Goal: Check status: Check status

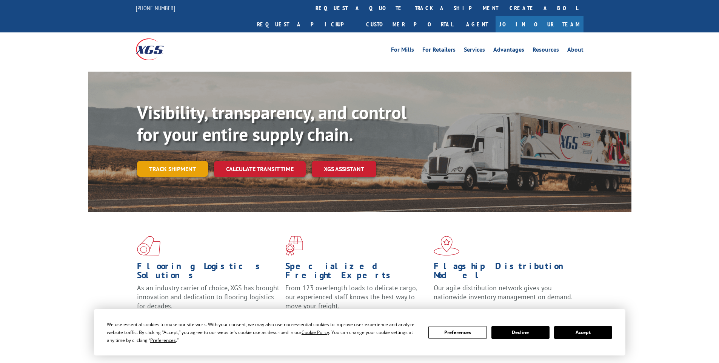
click at [194, 161] on link "Track shipment" at bounding box center [172, 169] width 71 height 16
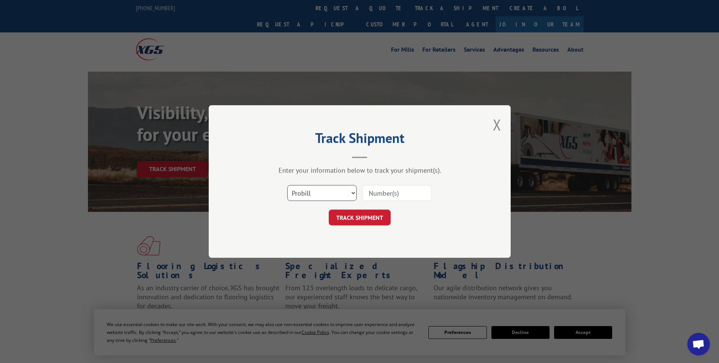
click at [340, 195] on select "Select category... Probill BOL PO" at bounding box center [321, 193] width 69 height 16
select select "bol"
click at [287, 185] on select "Select category... Probill BOL PO" at bounding box center [321, 193] width 69 height 16
click at [385, 189] on input at bounding box center [396, 193] width 69 height 16
paste input "6006833"
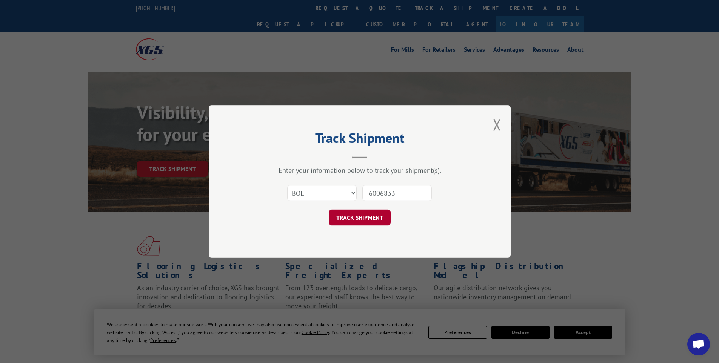
type input "6006833"
click at [351, 225] on button "TRACK SHIPMENT" at bounding box center [360, 218] width 62 height 16
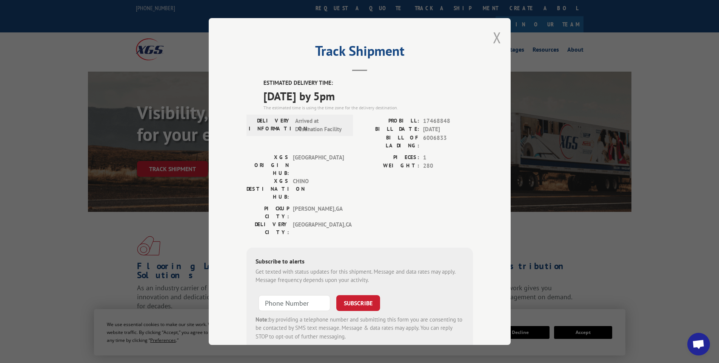
click at [493, 39] on button "Close modal" at bounding box center [497, 38] width 8 height 20
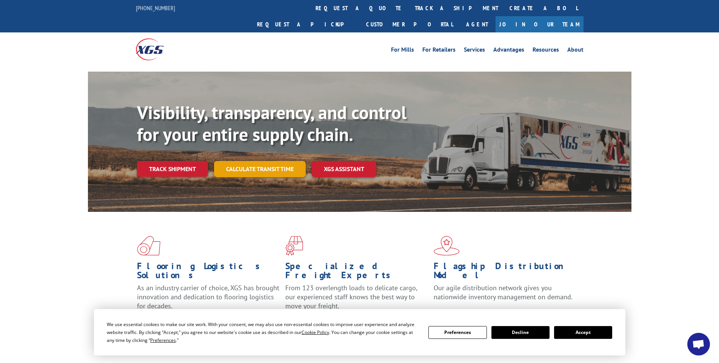
click at [285, 161] on link "Calculate transit time" at bounding box center [260, 169] width 92 height 16
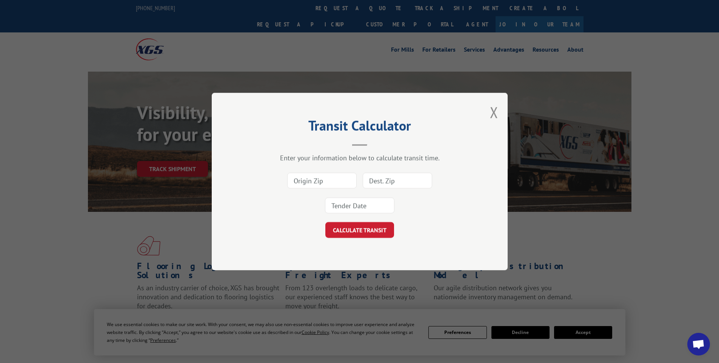
click at [319, 183] on input at bounding box center [321, 181] width 69 height 16
click at [325, 177] on input at bounding box center [321, 181] width 69 height 16
click at [413, 181] on input at bounding box center [397, 181] width 69 height 16
type input "91607"
click at [348, 205] on input at bounding box center [359, 206] width 69 height 16
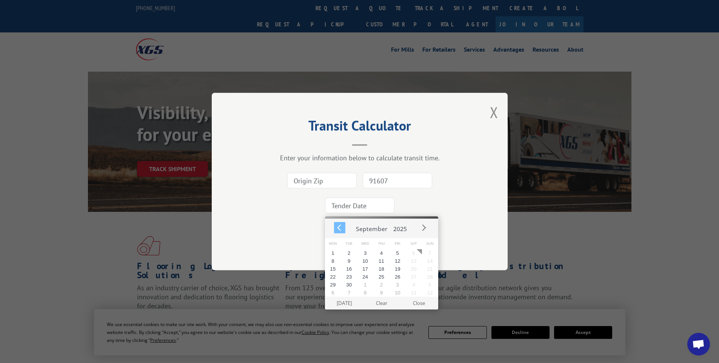
click at [339, 233] on button "Prev" at bounding box center [339, 227] width 11 height 11
click at [399, 282] on button "29" at bounding box center [397, 285] width 16 height 8
type input "[DATE]"
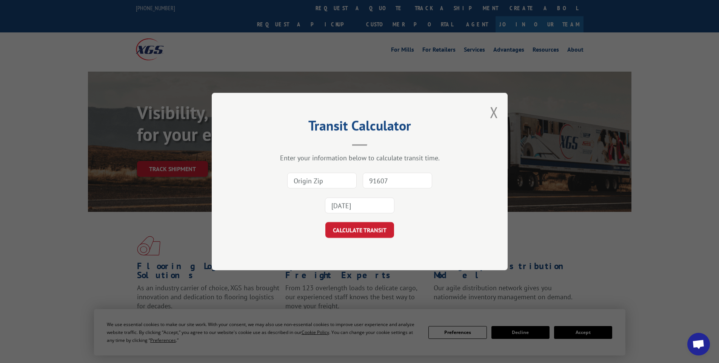
click at [489, 108] on div "Transit Calculator Enter your information below to calculate transit time. 9160…" at bounding box center [360, 182] width 296 height 178
click at [491, 110] on div "Transit Calculator Enter your information below to calculate transit time. 9160…" at bounding box center [360, 182] width 296 height 178
click at [491, 110] on button "Close modal" at bounding box center [494, 112] width 8 height 20
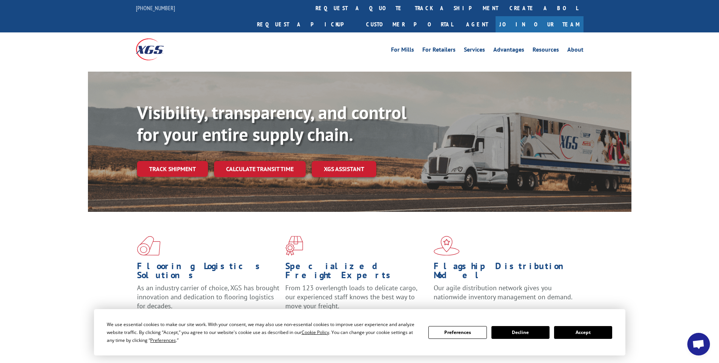
click at [183, 161] on div "Visibility, transparency, and control for your entire supply chain. Track shipm…" at bounding box center [384, 154] width 494 height 105
click at [179, 161] on link "Track shipment" at bounding box center [172, 169] width 71 height 16
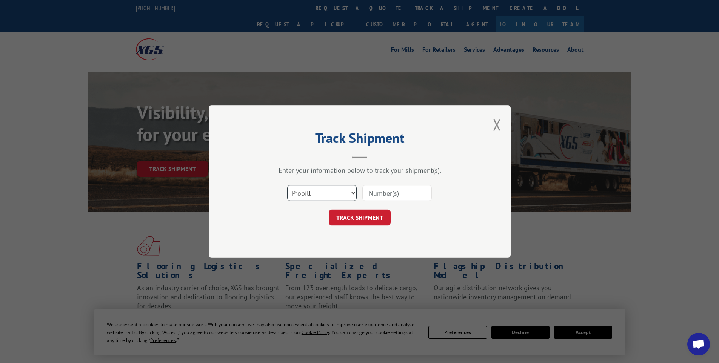
click at [334, 191] on select "Select category... Probill BOL PO" at bounding box center [321, 193] width 69 height 16
select select "bol"
click at [287, 185] on select "Select category... Probill BOL PO" at bounding box center [321, 193] width 69 height 16
click at [377, 196] on input at bounding box center [396, 193] width 69 height 16
paste input "6006833"
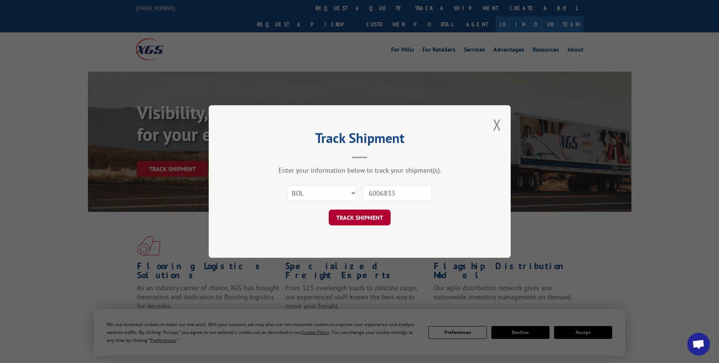
type input "6006833"
click at [370, 221] on button "TRACK SHIPMENT" at bounding box center [360, 218] width 62 height 16
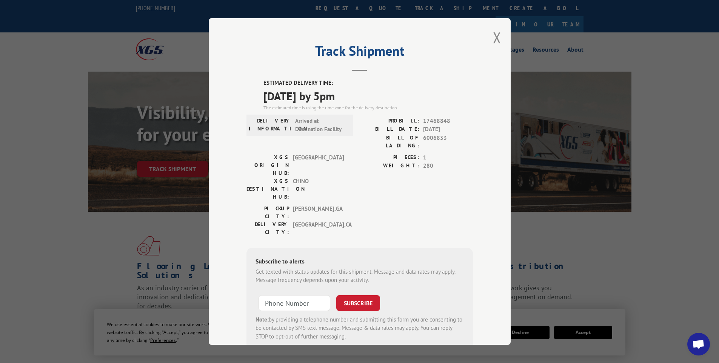
click at [502, 38] on div "Track Shipment ESTIMATED DELIVERY TIME: [DATE] by 5pm The estimated time is usi…" at bounding box center [360, 181] width 302 height 327
click at [494, 40] on button "Close modal" at bounding box center [497, 38] width 8 height 20
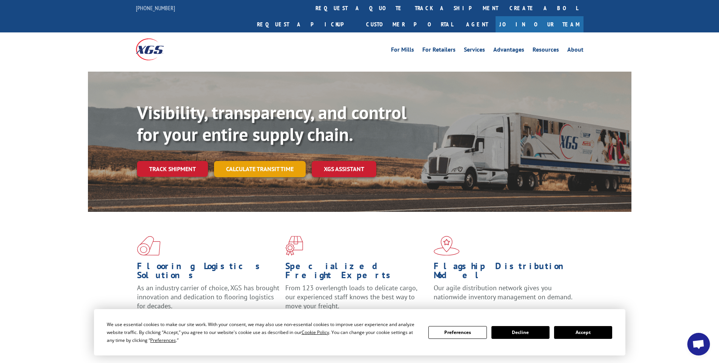
click at [240, 161] on link "Calculate transit time" at bounding box center [260, 169] width 92 height 16
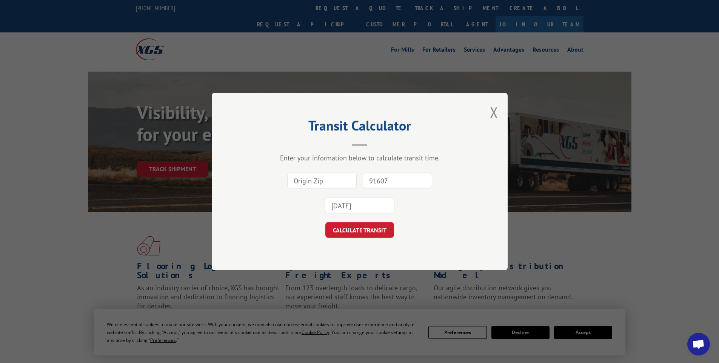
click at [322, 183] on input at bounding box center [321, 181] width 69 height 16
click at [311, 181] on input at bounding box center [321, 181] width 69 height 16
type input "30720"
click at [363, 231] on button "CALCULATE TRANSIT" at bounding box center [359, 230] width 69 height 16
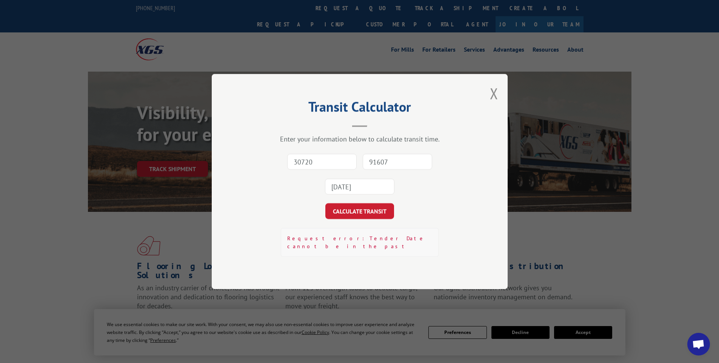
click at [327, 169] on input "30720" at bounding box center [321, 162] width 69 height 16
